Goal: Information Seeking & Learning: Check status

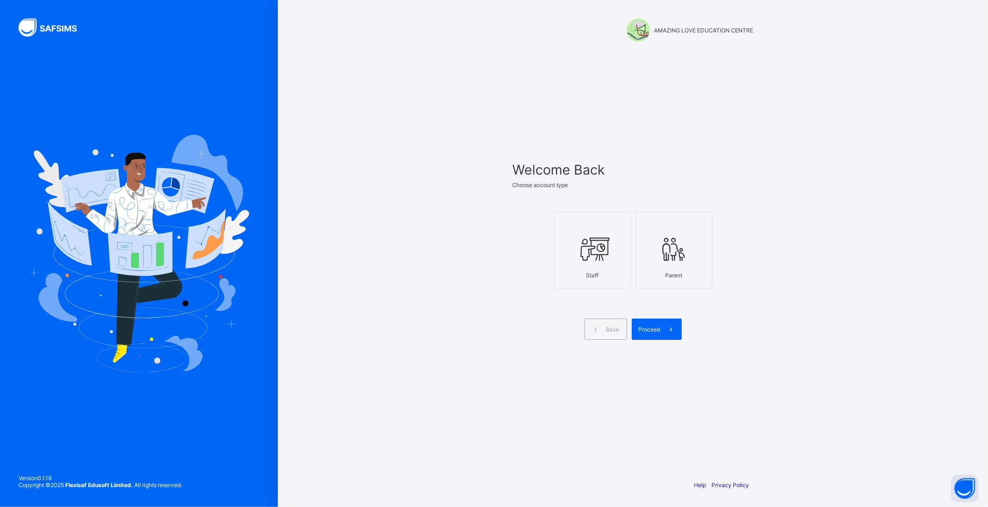
click at [589, 264] on div at bounding box center [592, 249] width 67 height 37
click at [647, 322] on div "Proceed" at bounding box center [657, 329] width 50 height 21
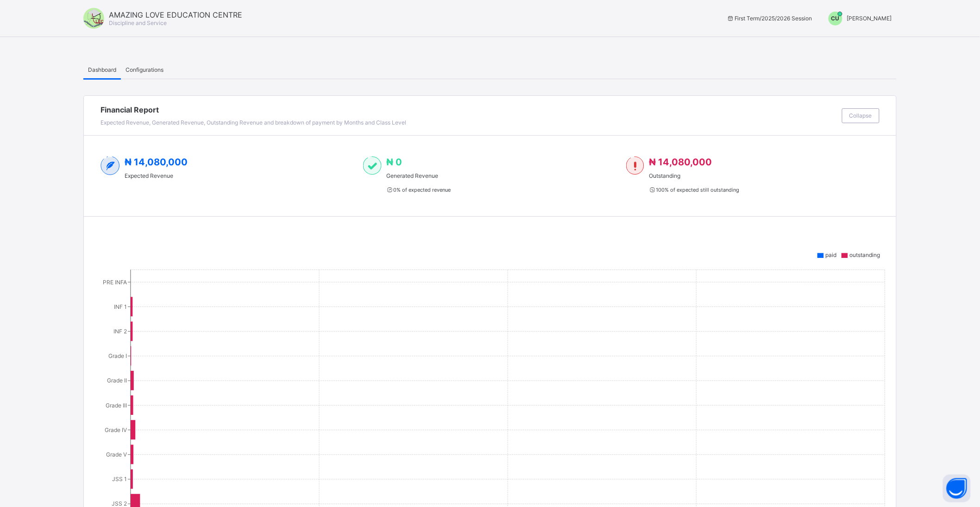
click at [881, 21] on span "[PERSON_NAME]" at bounding box center [869, 18] width 45 height 7
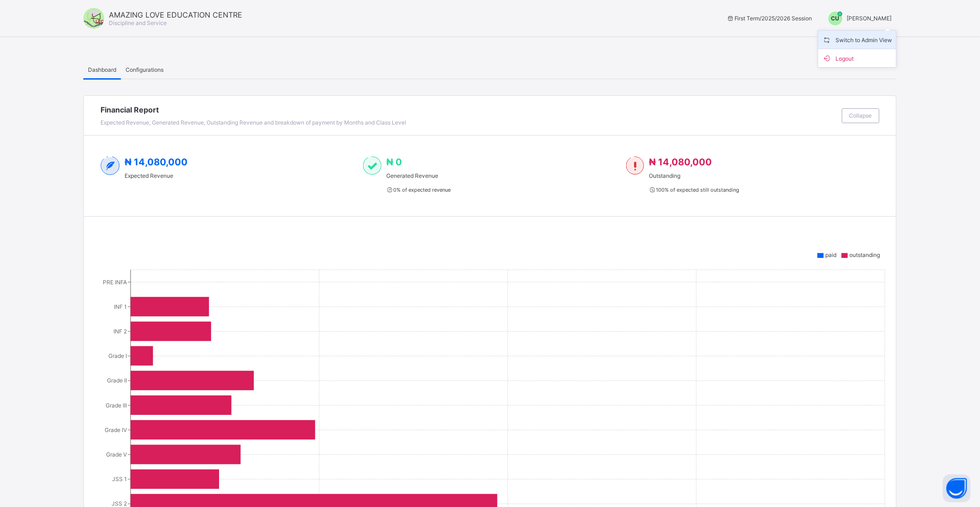
click at [877, 36] on span "Switch to Admin View" at bounding box center [857, 39] width 70 height 11
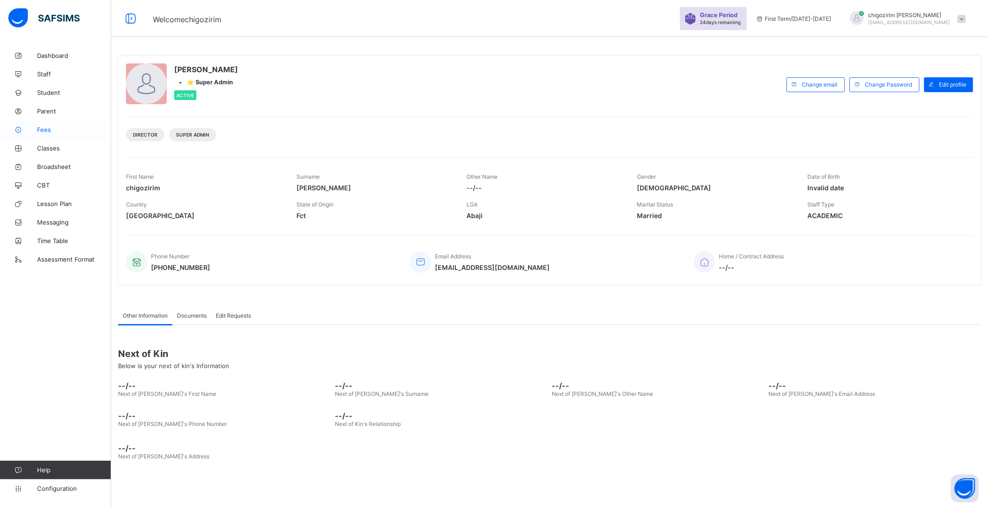
click at [45, 127] on span "Fees" at bounding box center [74, 129] width 74 height 7
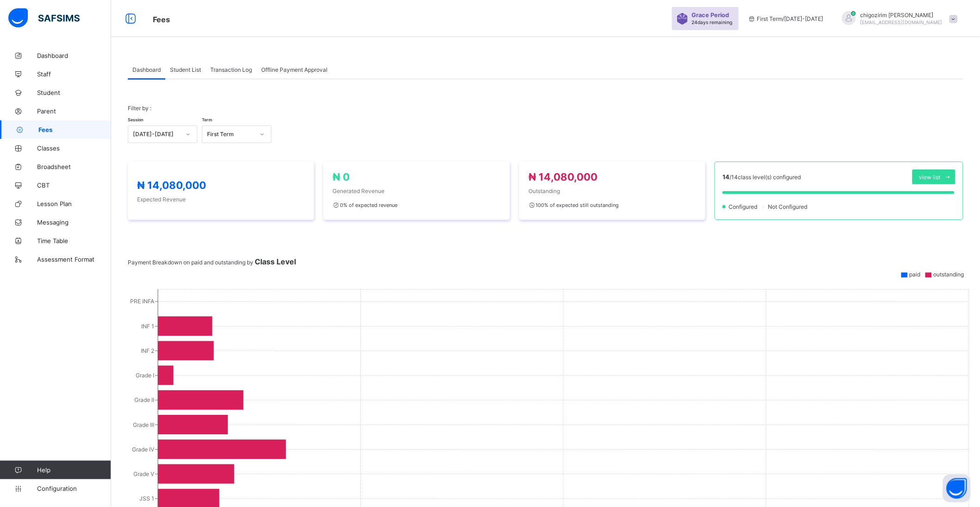
click at [187, 65] on div "Student List" at bounding box center [185, 69] width 40 height 19
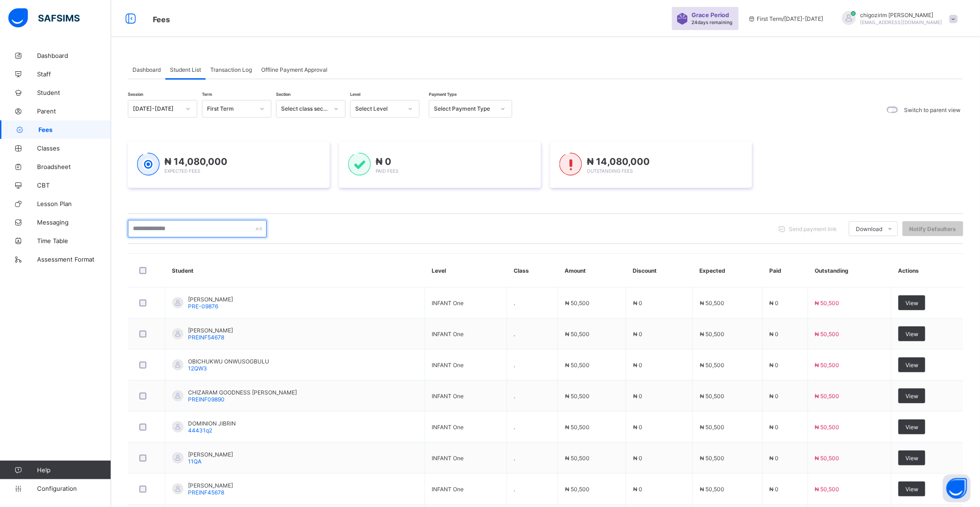
click at [177, 229] on input "text" at bounding box center [197, 229] width 139 height 18
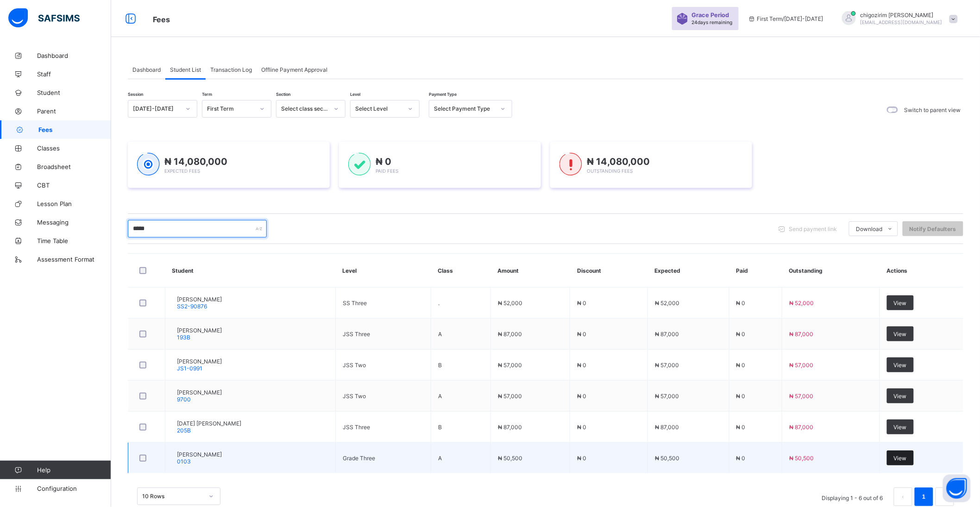
type input "*****"
click at [907, 458] on span "View" at bounding box center [900, 458] width 13 height 7
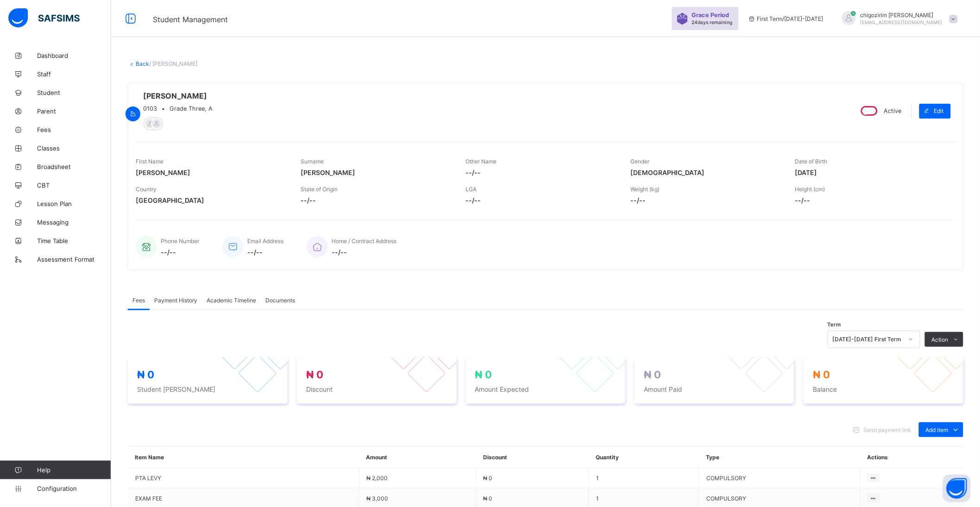
click at [868, 337] on div "[DATE]-[DATE] First Term" at bounding box center [865, 339] width 74 height 13
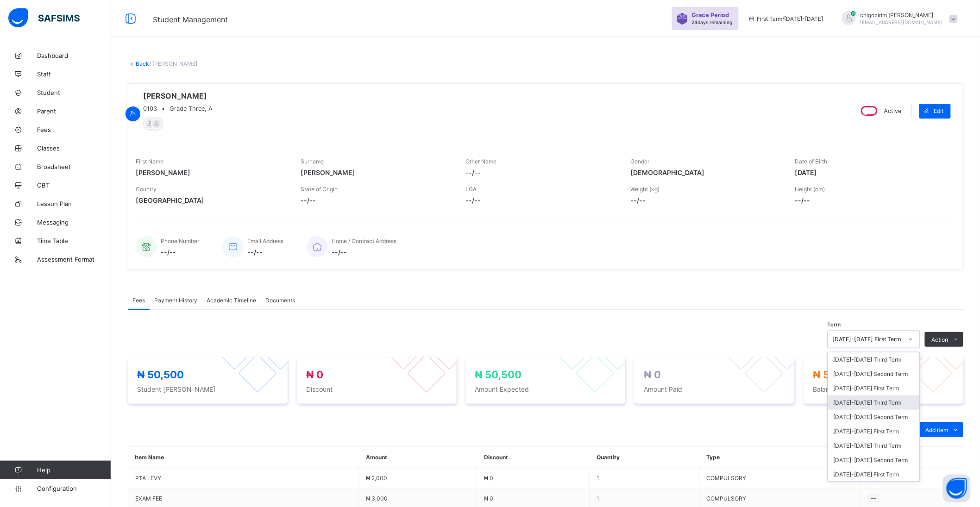
click at [883, 400] on div "[DATE]-[DATE] Third Term" at bounding box center [874, 402] width 92 height 14
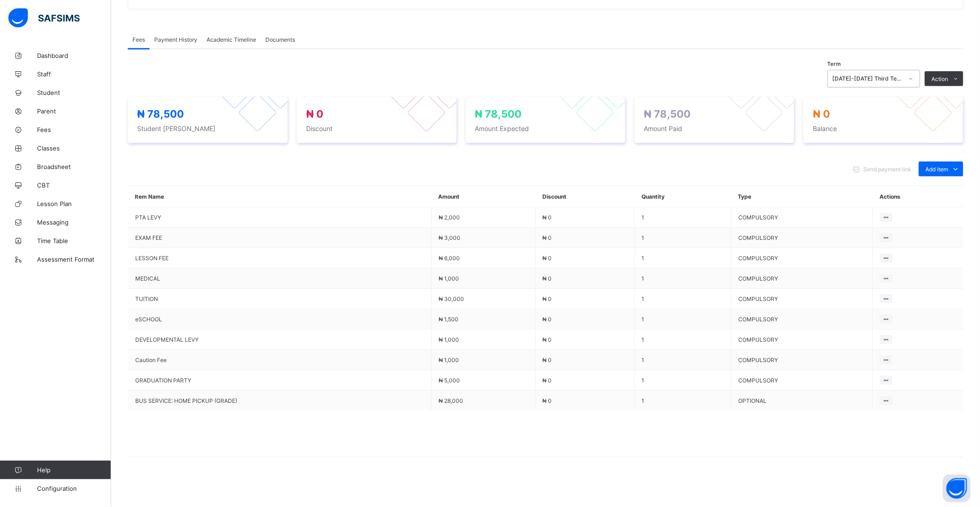
scroll to position [261, 0]
